Goal: Task Accomplishment & Management: Manage account settings

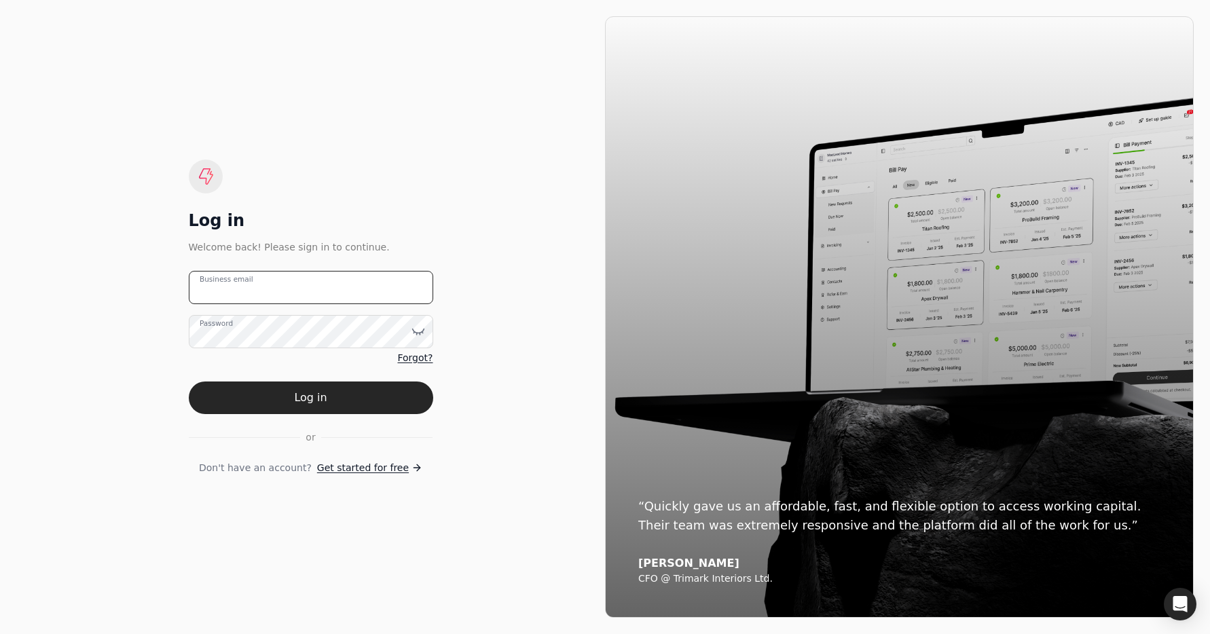
click at [274, 290] on email "Business email" at bounding box center [311, 287] width 244 height 33
type email "[EMAIL_ADDRESS][DOMAIN_NAME]"
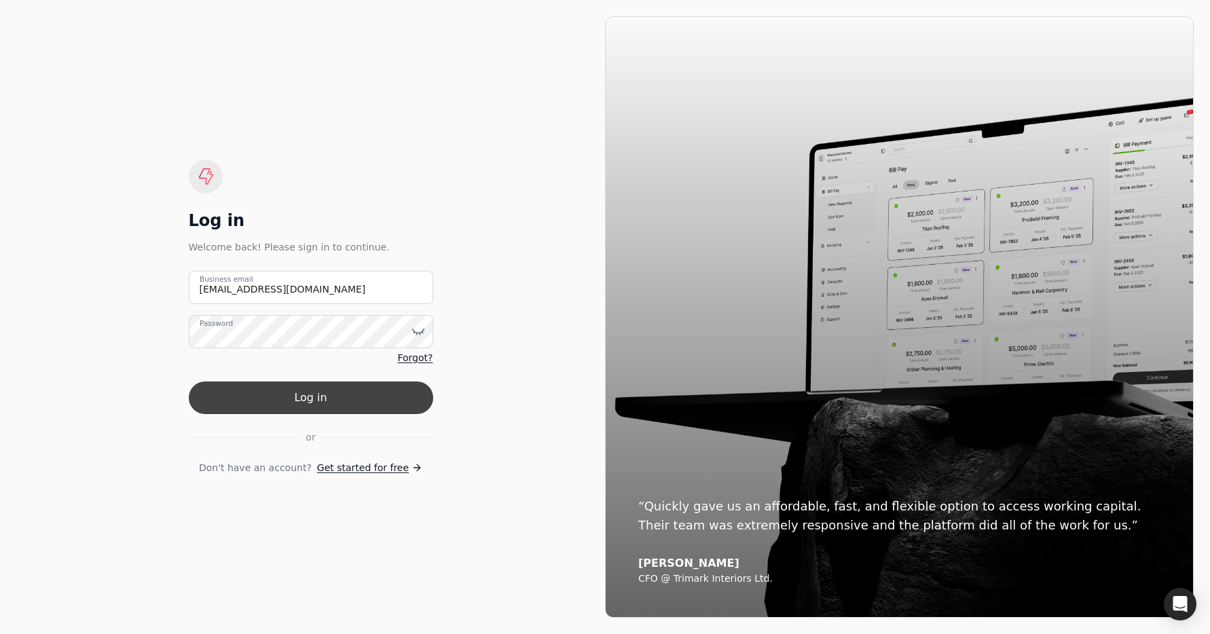
click at [348, 388] on button "Log in" at bounding box center [311, 398] width 244 height 33
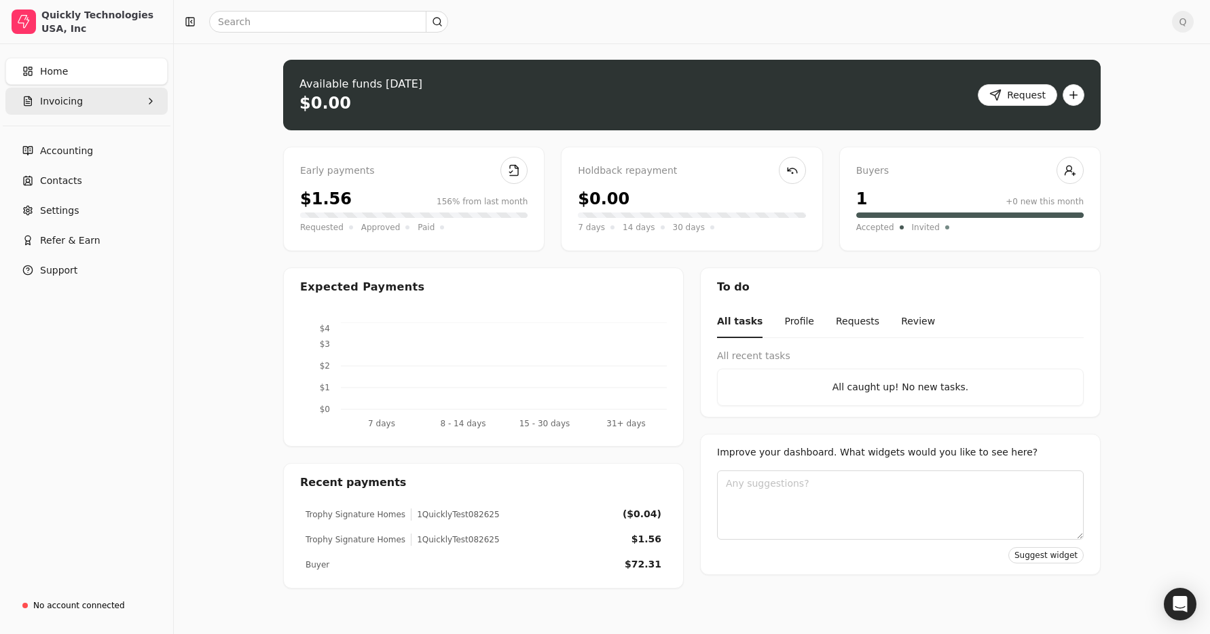
click at [86, 98] on button "Invoicing" at bounding box center [86, 101] width 162 height 27
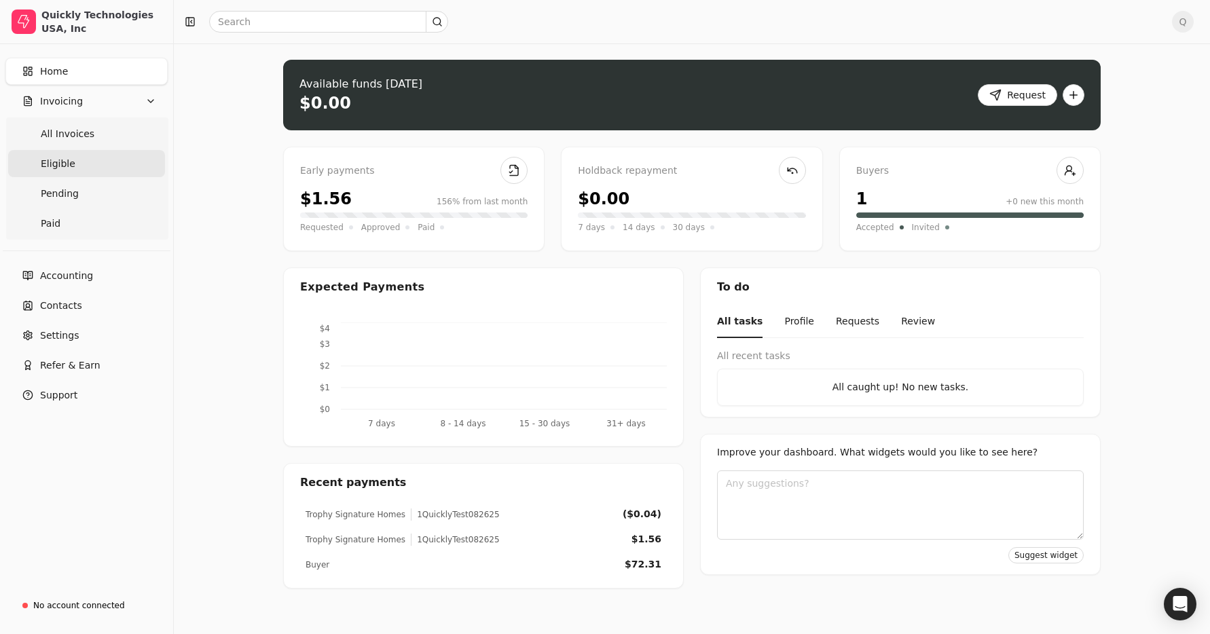
drag, startPoint x: 96, startPoint y: 130, endPoint x: 159, endPoint y: 153, distance: 67.0
click at [96, 130] on Invoices "All Invoices" at bounding box center [86, 133] width 157 height 27
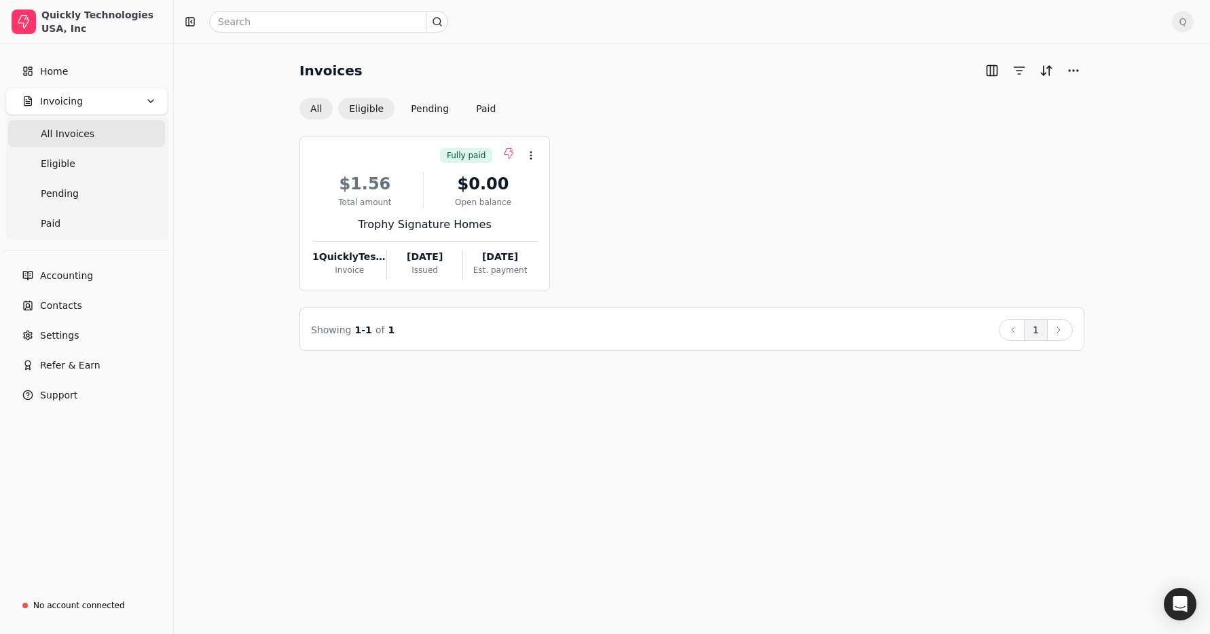
click at [369, 110] on button "Eligible" at bounding box center [366, 109] width 56 height 22
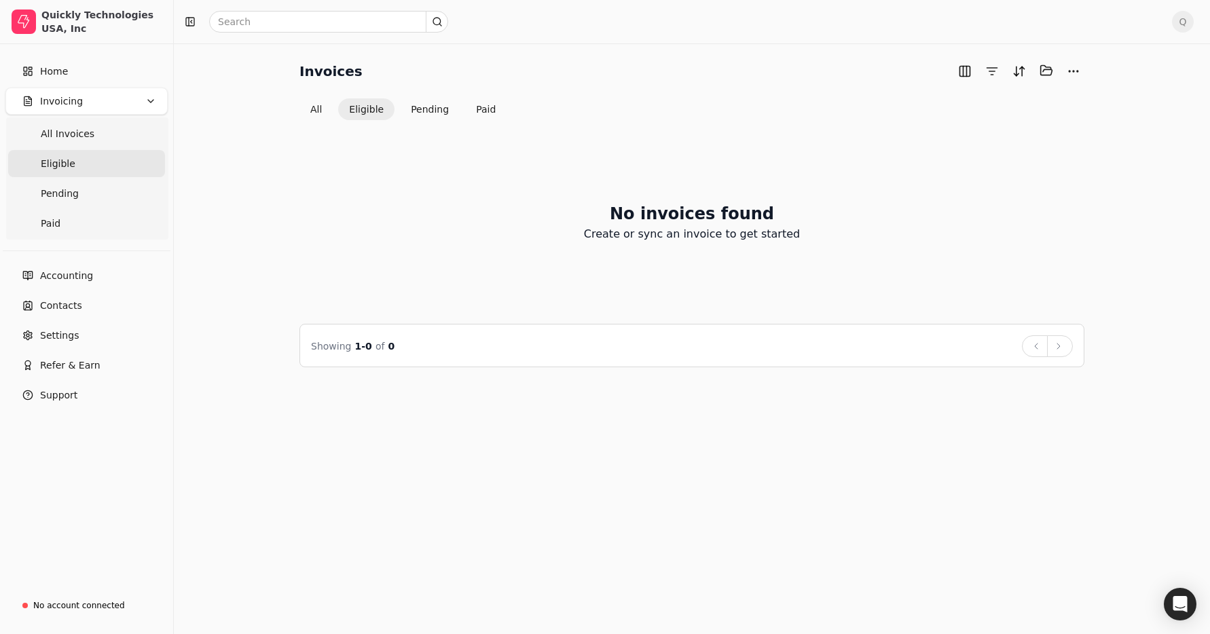
click at [93, 158] on link "Eligible" at bounding box center [86, 163] width 157 height 27
drag, startPoint x: 480, startPoint y: 105, endPoint x: 505, endPoint y: 125, distance: 31.8
click at [480, 105] on button "Paid" at bounding box center [485, 109] width 41 height 22
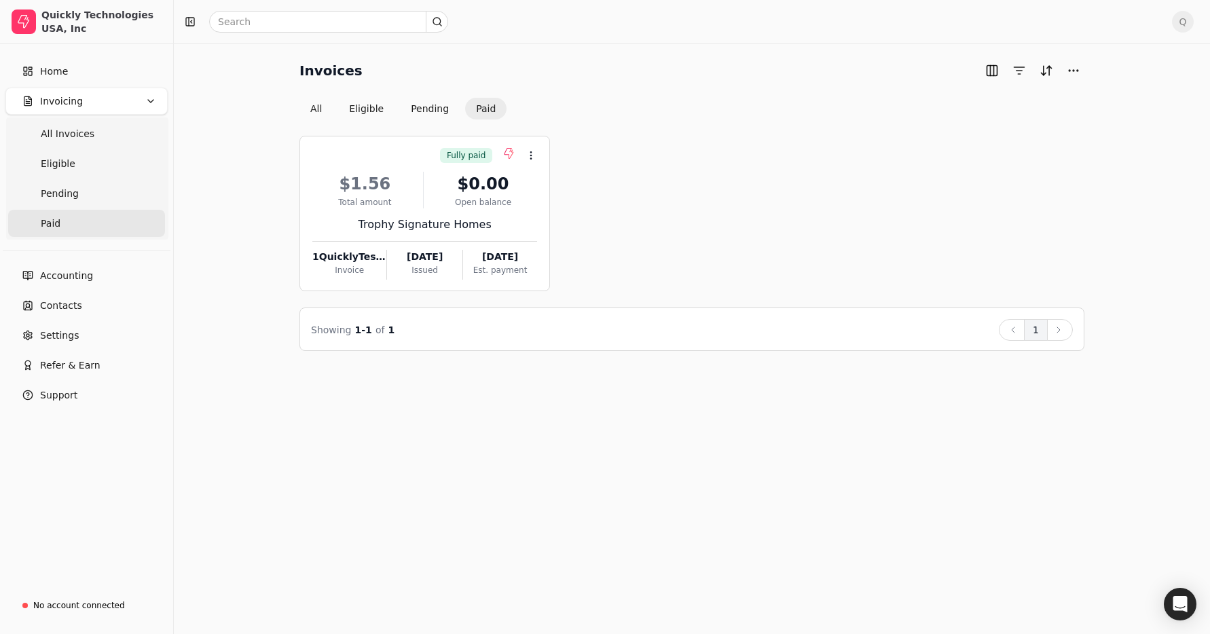
click at [1190, 26] on span "Q" at bounding box center [1183, 22] width 22 height 22
drag, startPoint x: 1123, startPoint y: 92, endPoint x: 1102, endPoint y: 90, distance: 20.4
click at [1122, 92] on link "Sign Out" at bounding box center [1117, 102] width 147 height 22
